Goal: Transaction & Acquisition: Book appointment/travel/reservation

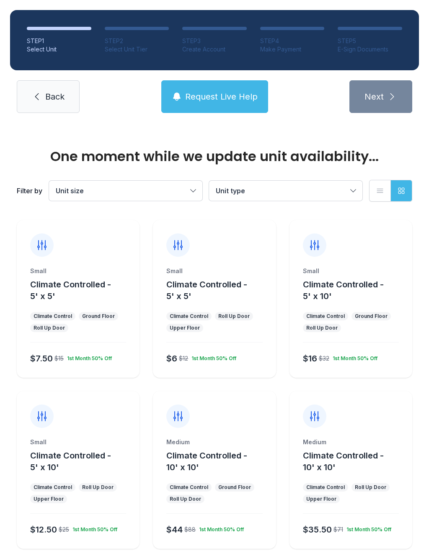
click at [46, 244] on icon at bounding box center [42, 245] width 8 height 9
click at [80, 303] on div "Small Climate Controlled - 5' x 5' Climate Control Ground Floor Roll Up Door $7…" at bounding box center [78, 322] width 123 height 111
click at [78, 349] on div "$7.50 $15 1st Month 50% Off" at bounding box center [76, 356] width 99 height 15
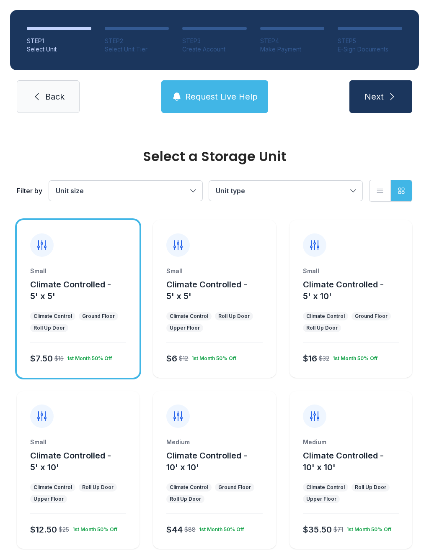
click at [69, 341] on div "Small Climate Controlled - 5' x 5' Climate Control Ground Floor Roll Up Door $7…" at bounding box center [78, 322] width 123 height 111
click at [387, 106] on button "Next" at bounding box center [380, 96] width 63 height 33
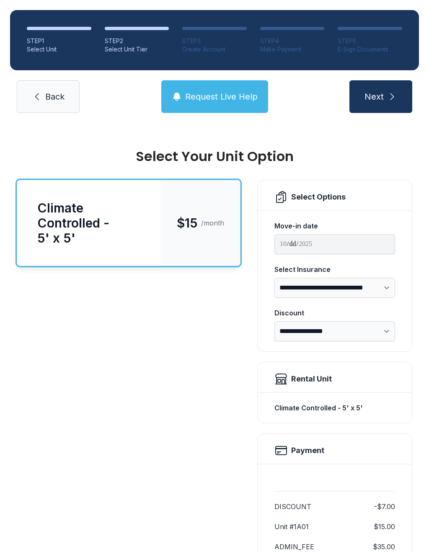
click at [370, 101] on span "Next" at bounding box center [373, 97] width 19 height 12
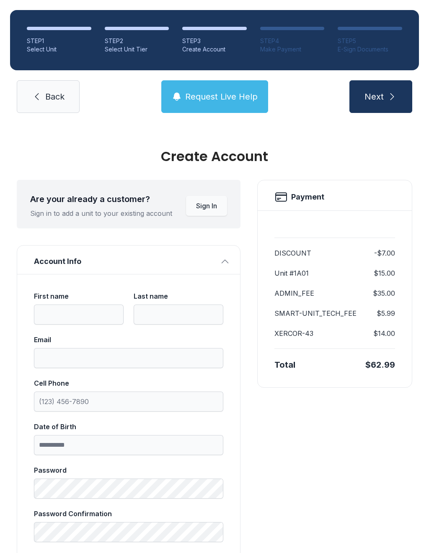
click at [43, 87] on link "Back" at bounding box center [48, 96] width 63 height 33
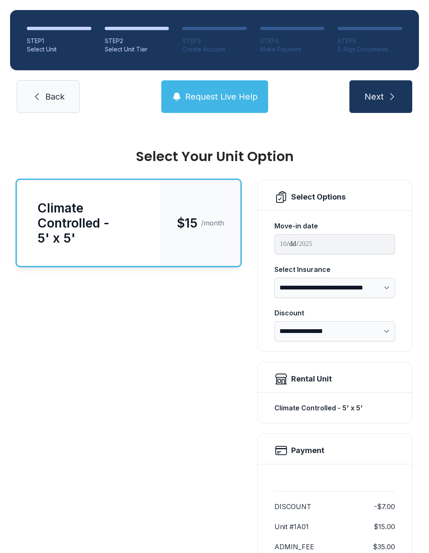
click at [34, 90] on link "Back" at bounding box center [48, 96] width 63 height 33
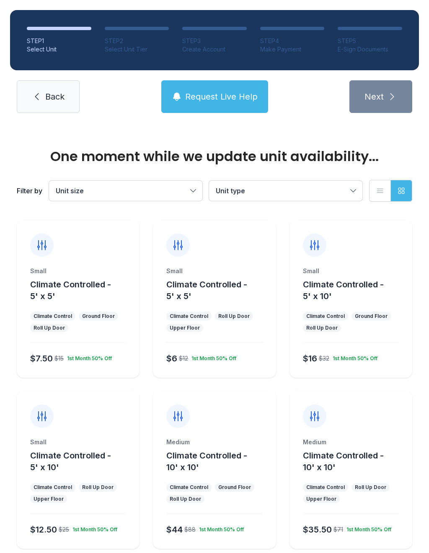
click at [39, 99] on icon at bounding box center [37, 97] width 10 height 10
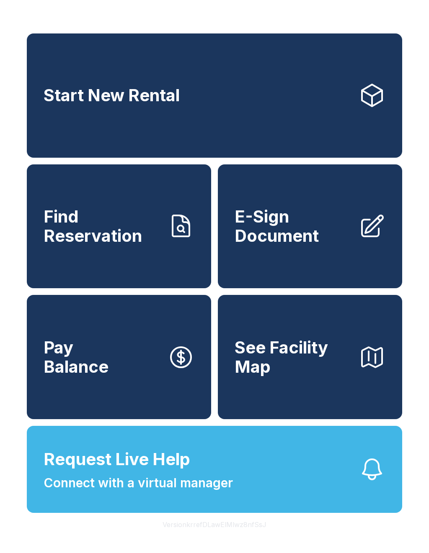
click at [130, 115] on link "Start New Rental" at bounding box center [214, 95] width 375 height 124
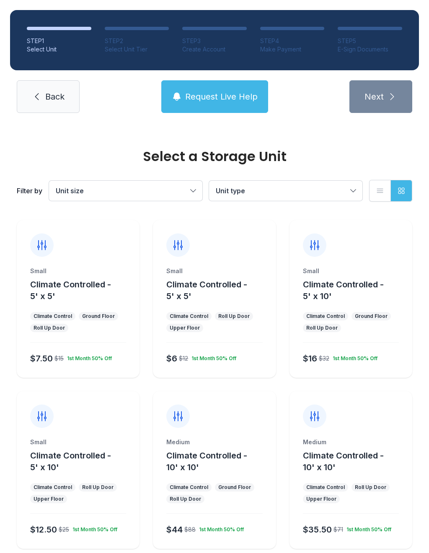
click at [78, 311] on div "Small Climate Controlled - 5' x 5' Climate Control Ground Floor Roll Up Door $7…" at bounding box center [78, 322] width 123 height 111
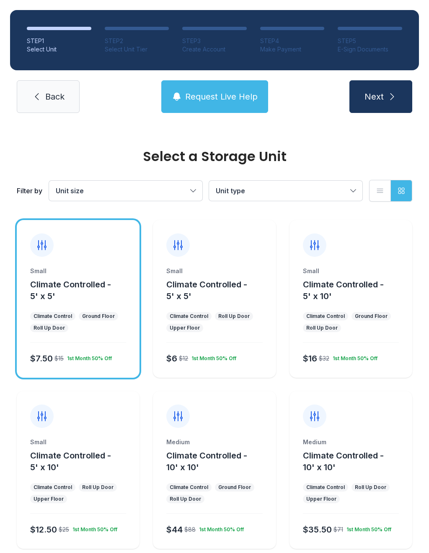
click at [78, 311] on div "Small Climate Controlled - 5' x 5' Climate Control Ground Floor Roll Up Door $7…" at bounding box center [78, 322] width 123 height 111
click at [385, 107] on button "Next" at bounding box center [380, 96] width 63 height 33
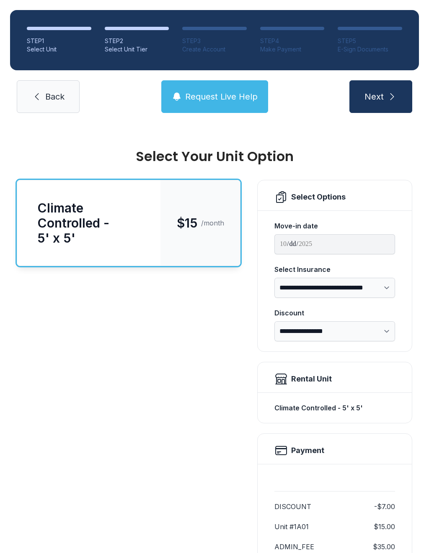
click at [35, 109] on link "Back" at bounding box center [48, 96] width 63 height 33
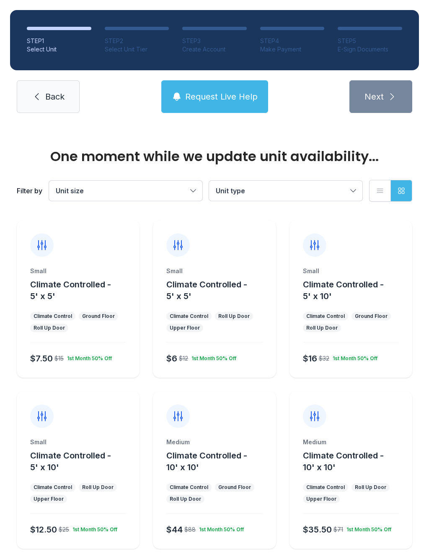
click at [32, 93] on icon at bounding box center [37, 97] width 10 height 10
